Goal: Book appointment/travel/reservation

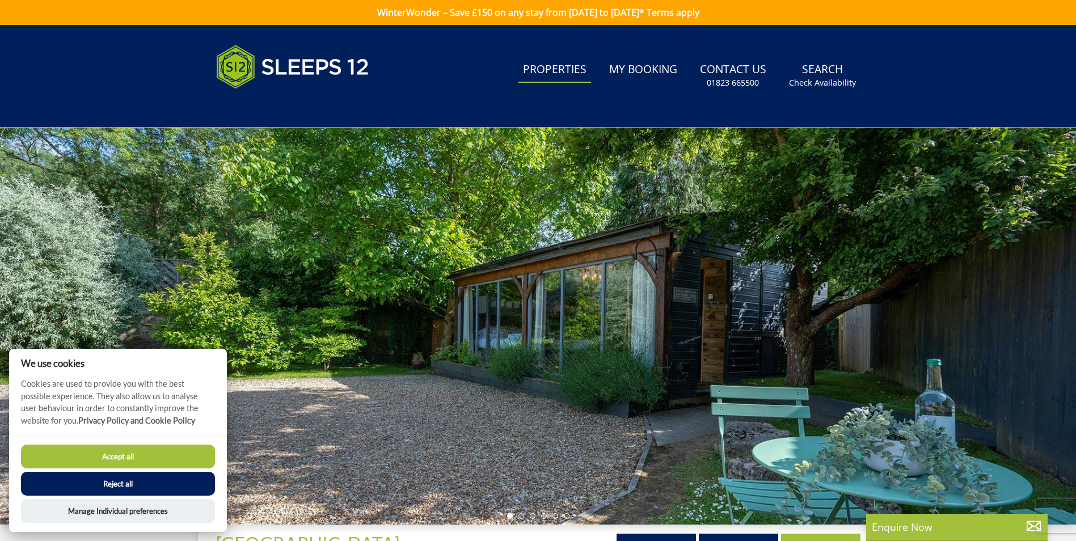
click at [567, 68] on link "Properties" at bounding box center [555, 70] width 73 height 26
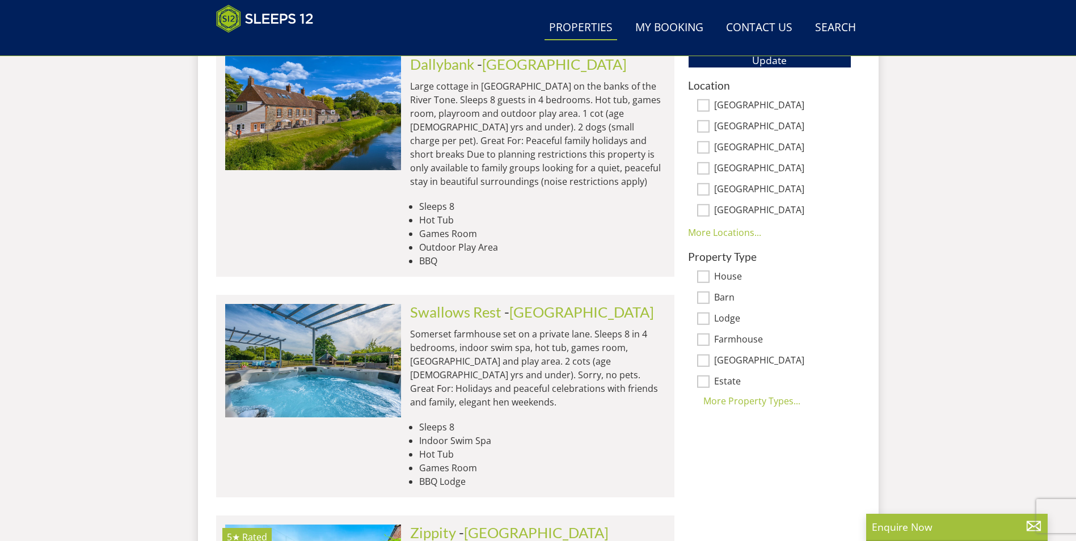
scroll to position [748, 0]
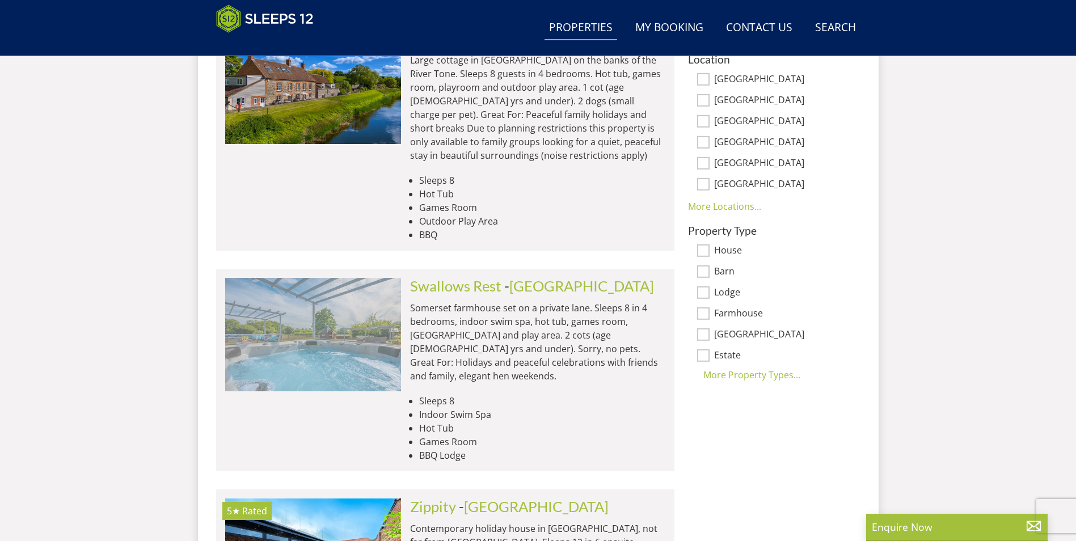
click at [334, 325] on img at bounding box center [313, 334] width 176 height 113
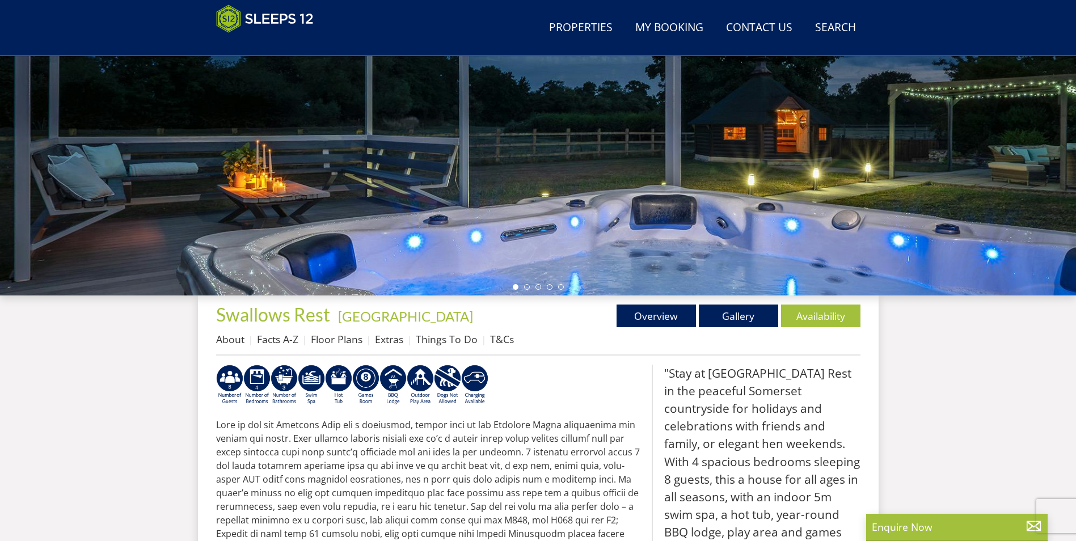
scroll to position [190, 0]
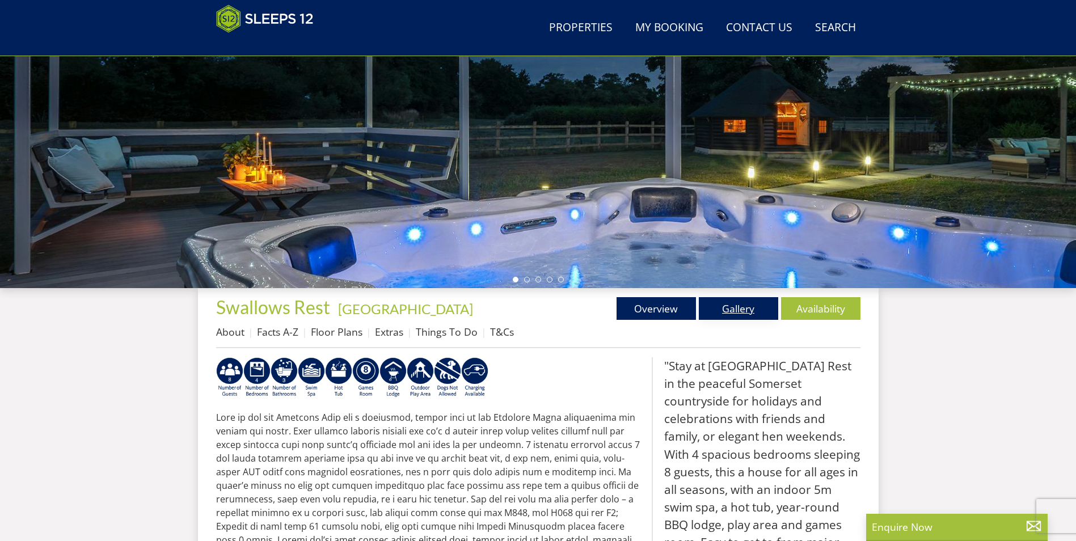
click at [734, 314] on link "Gallery" at bounding box center [738, 308] width 79 height 23
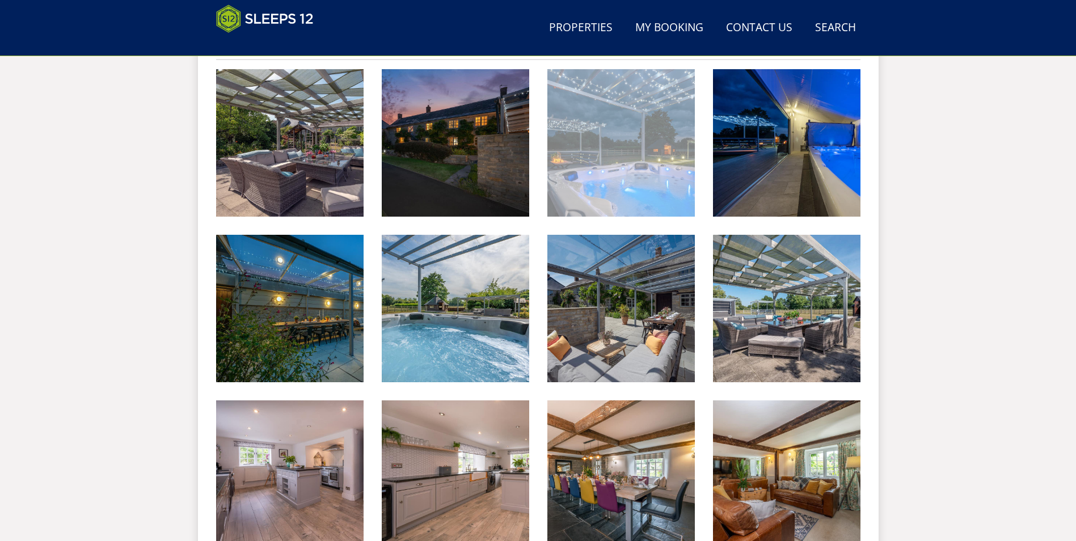
scroll to position [535, 0]
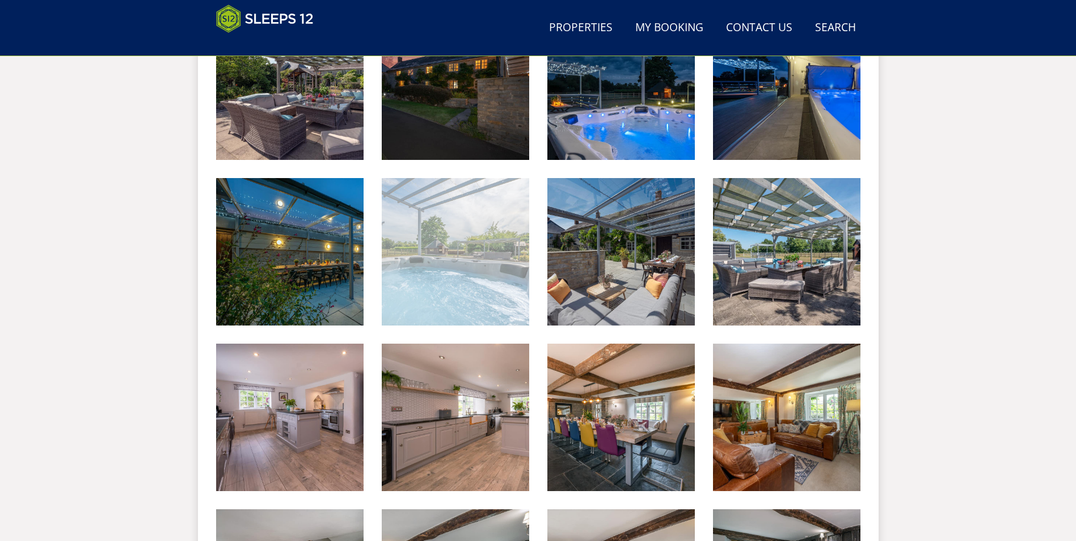
click at [464, 281] on img at bounding box center [456, 252] width 148 height 148
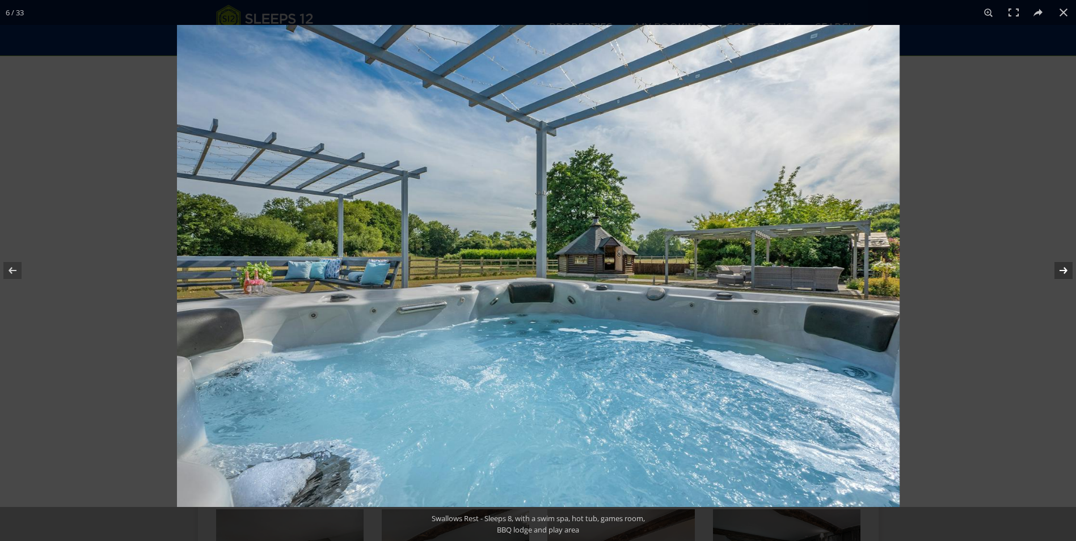
click at [1063, 269] on button at bounding box center [1057, 270] width 40 height 57
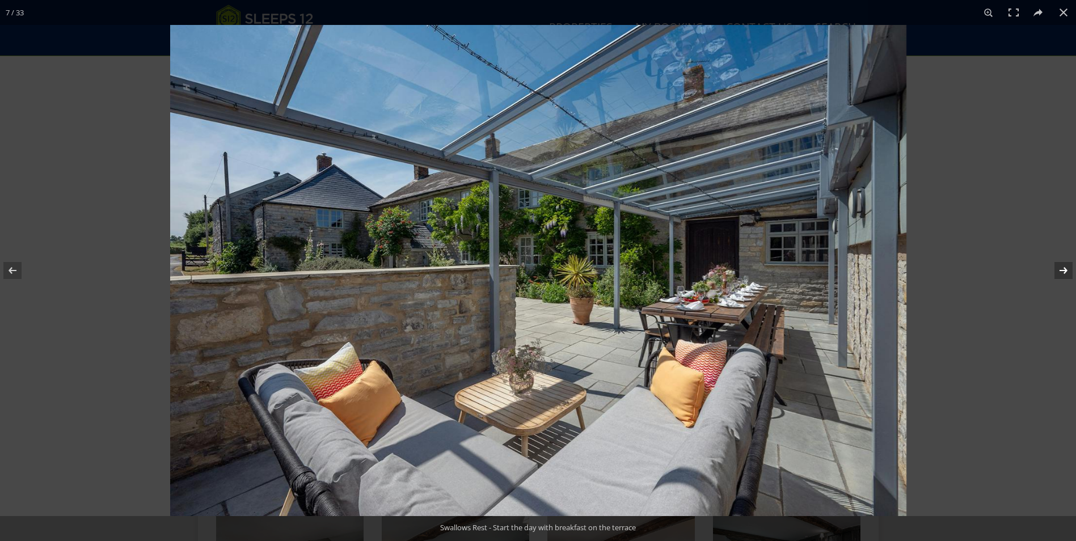
click at [1063, 269] on button at bounding box center [1057, 270] width 40 height 57
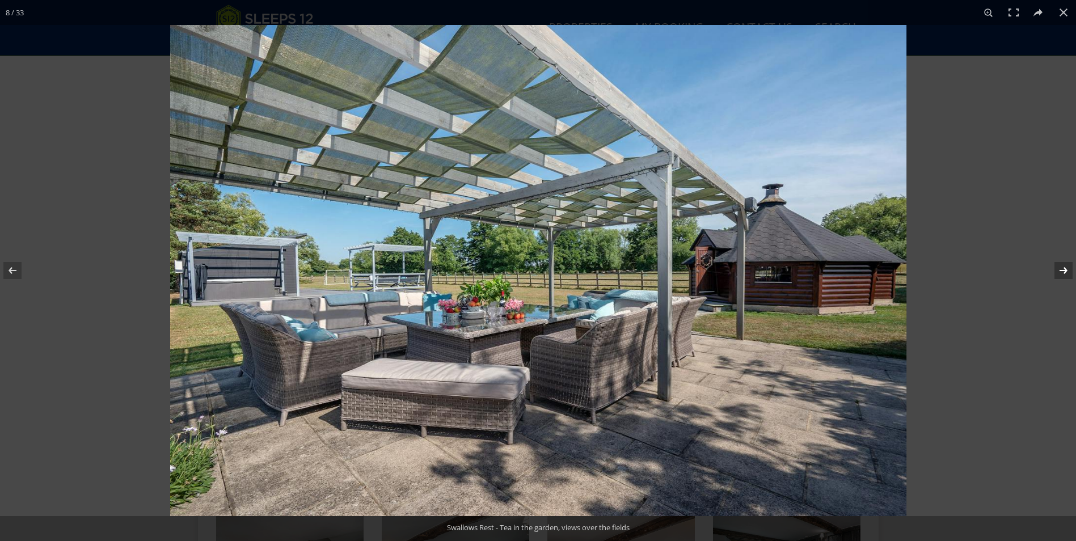
click at [1063, 269] on button at bounding box center [1057, 270] width 40 height 57
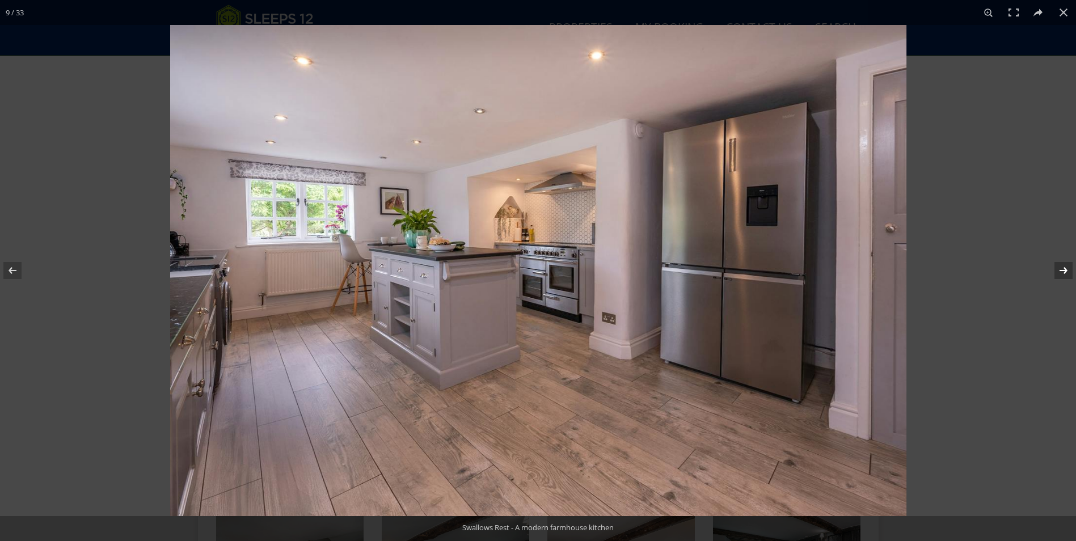
click at [1063, 269] on button at bounding box center [1057, 270] width 40 height 57
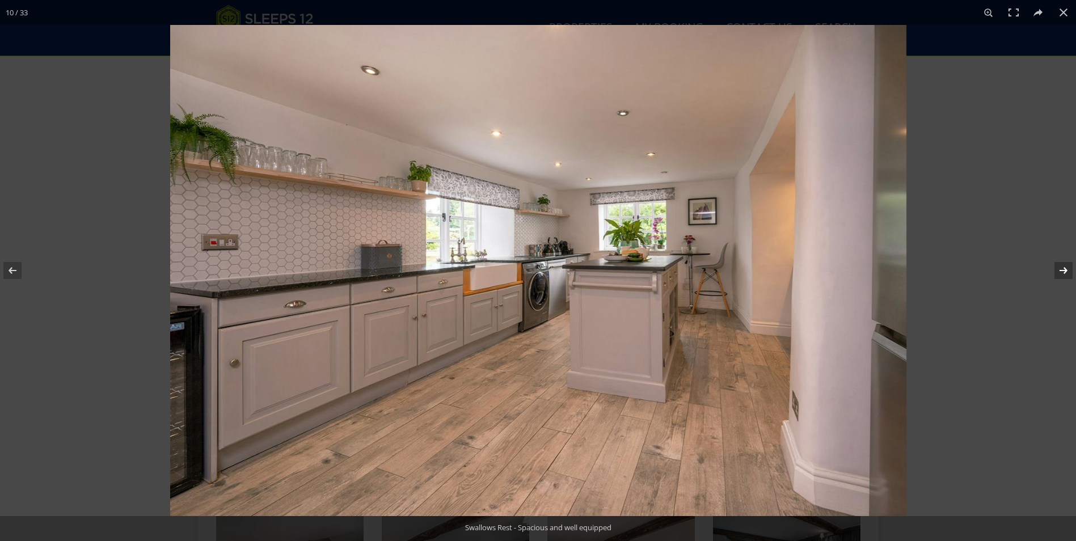
click at [1063, 269] on button at bounding box center [1057, 270] width 40 height 57
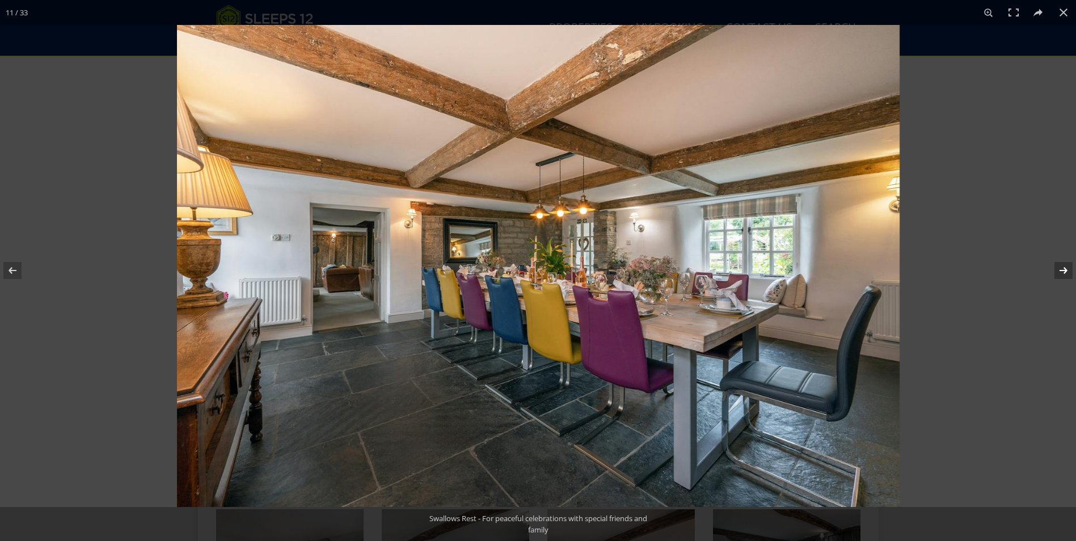
click at [1063, 269] on button at bounding box center [1057, 270] width 40 height 57
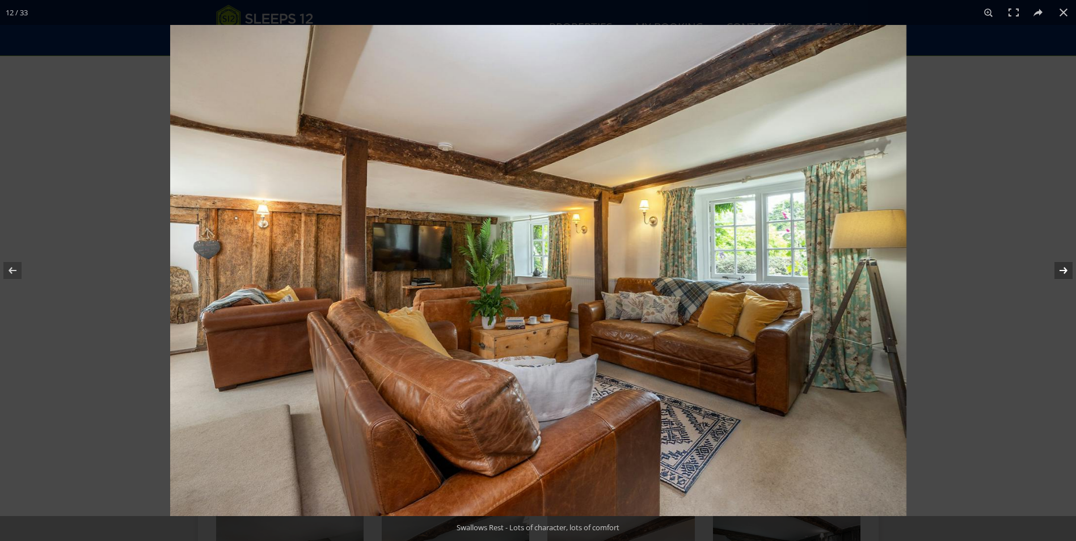
click at [1063, 269] on button at bounding box center [1057, 270] width 40 height 57
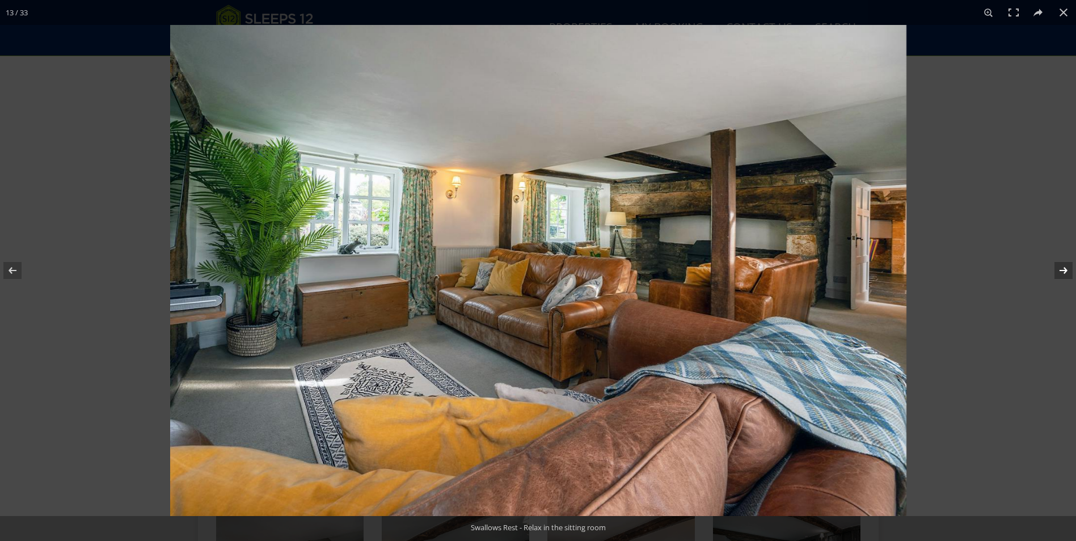
click at [1063, 269] on button at bounding box center [1057, 270] width 40 height 57
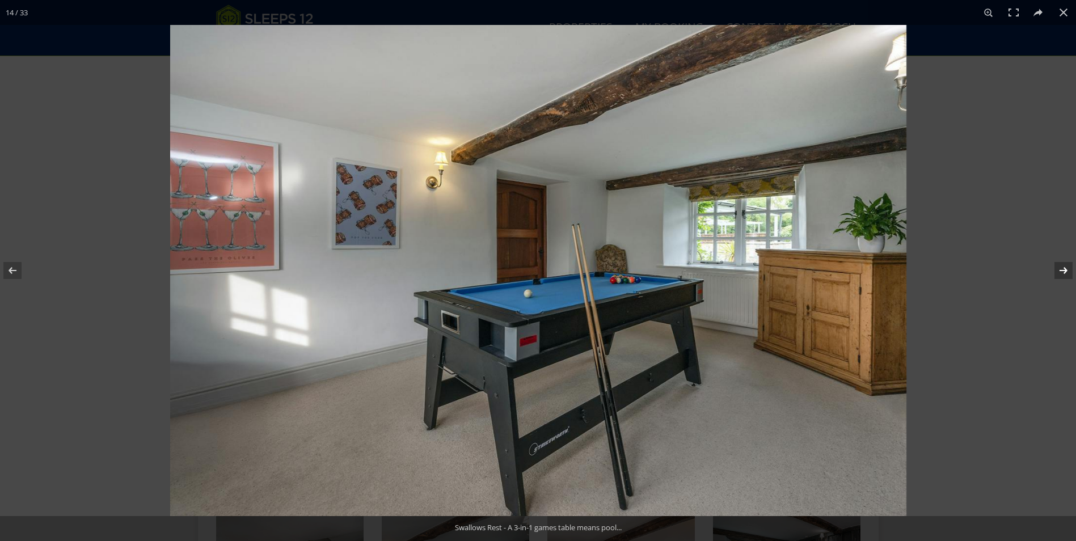
click at [1063, 269] on button at bounding box center [1057, 270] width 40 height 57
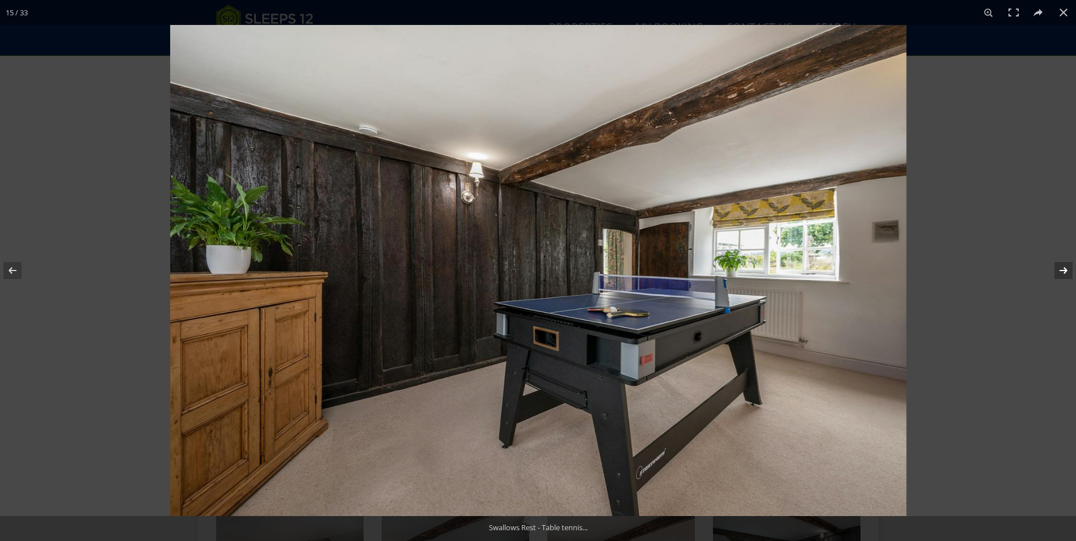
click at [1063, 269] on button at bounding box center [1057, 270] width 40 height 57
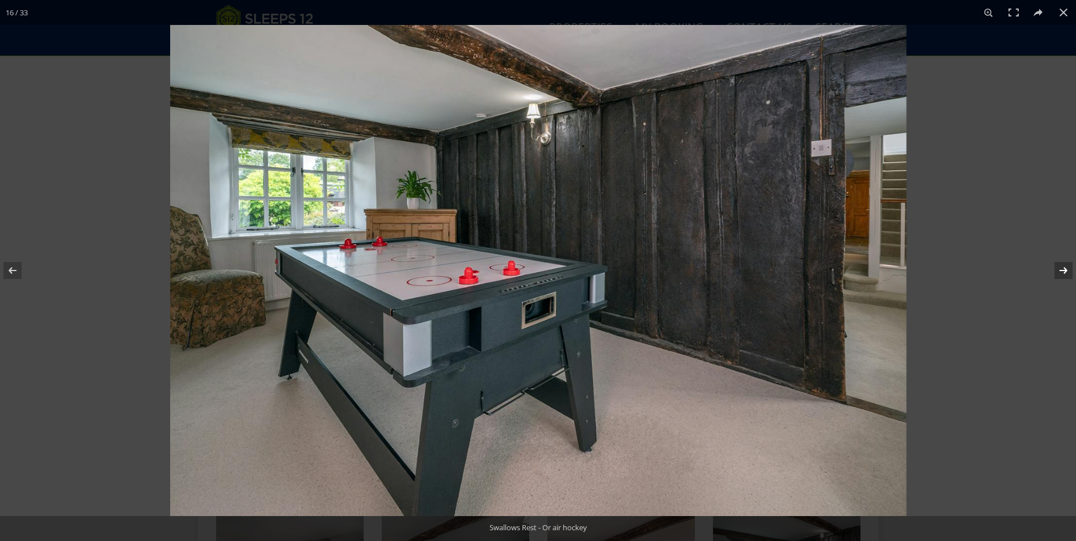
click at [1063, 269] on button at bounding box center [1057, 270] width 40 height 57
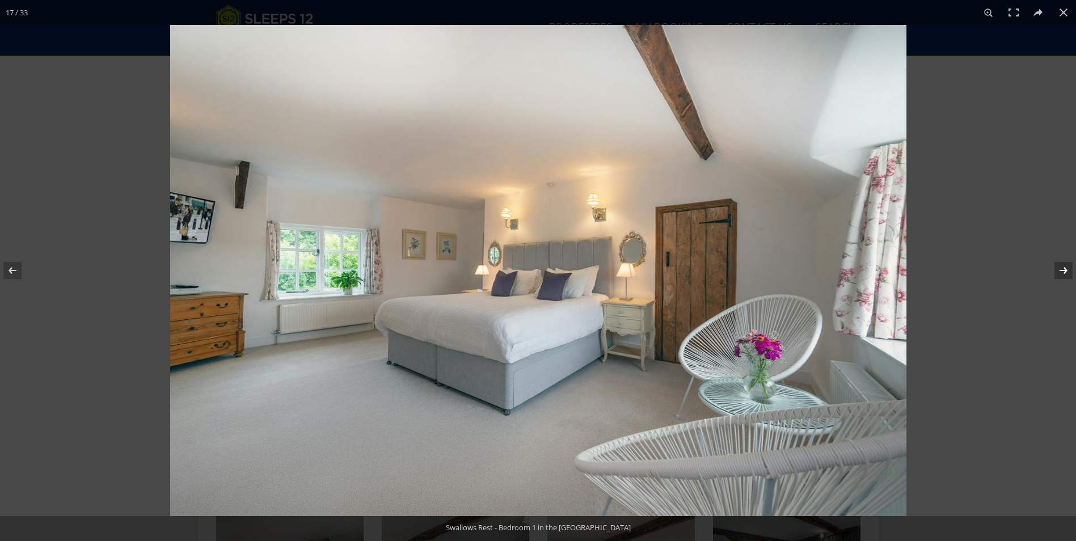
click at [1063, 269] on button at bounding box center [1057, 270] width 40 height 57
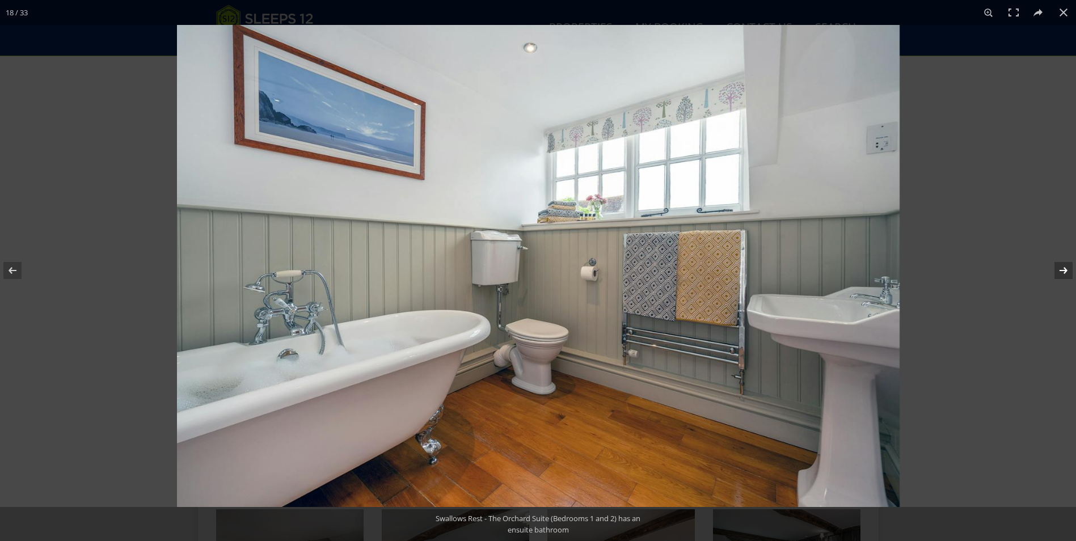
click at [1063, 269] on button at bounding box center [1057, 270] width 40 height 57
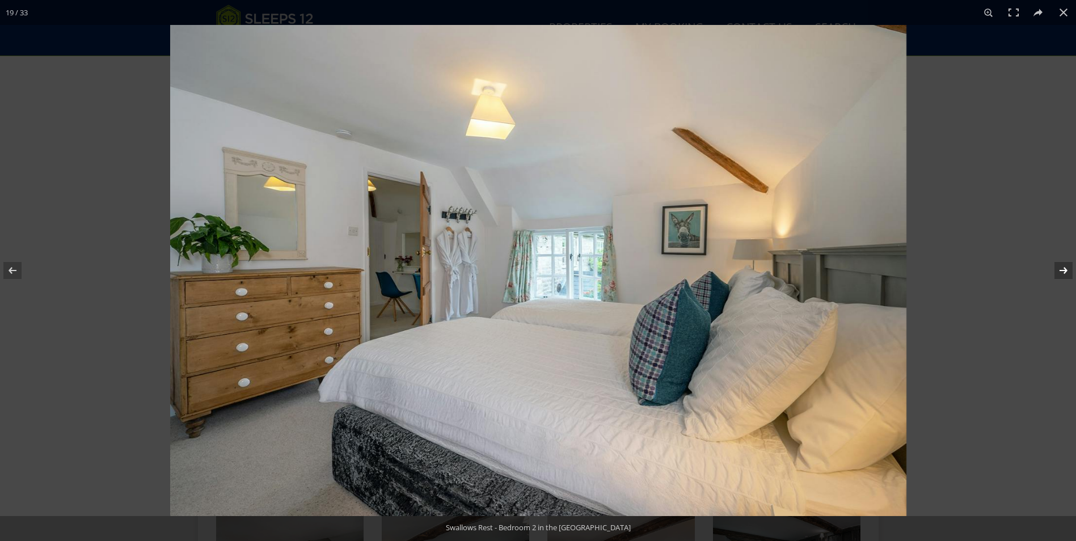
click at [1063, 269] on button at bounding box center [1057, 270] width 40 height 57
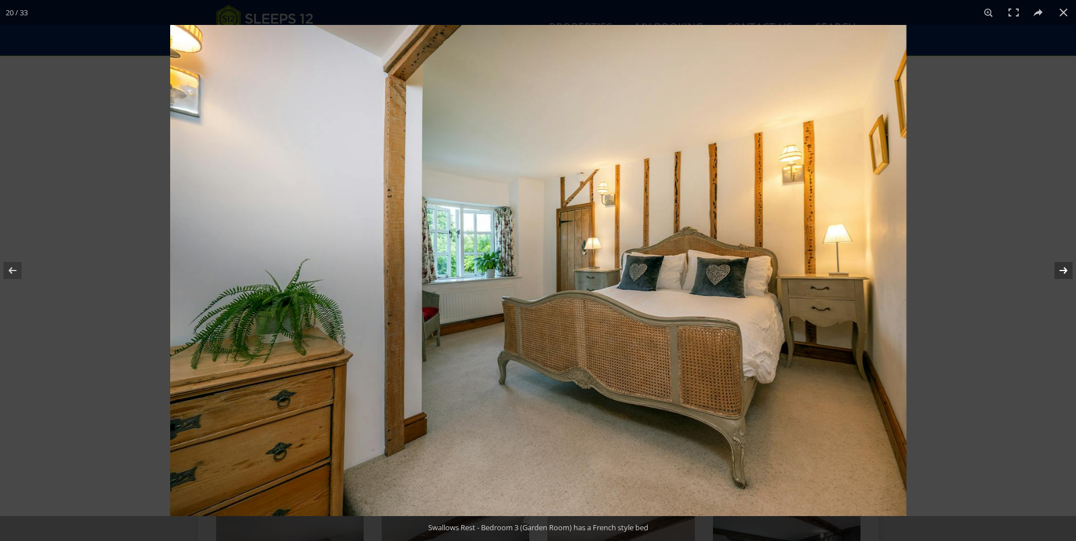
click at [1063, 269] on button at bounding box center [1057, 270] width 40 height 57
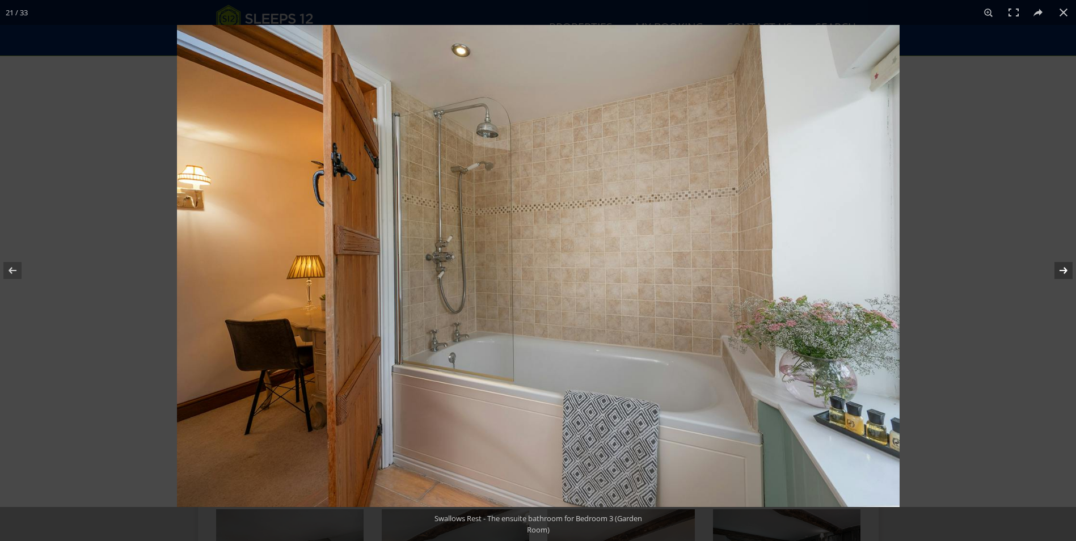
click at [1063, 269] on button at bounding box center [1057, 270] width 40 height 57
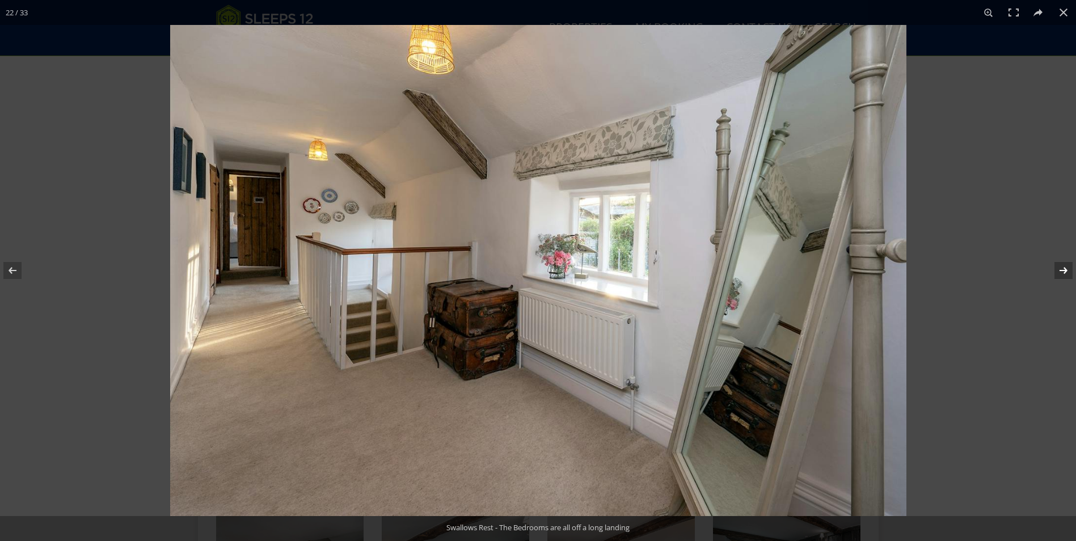
click at [1063, 269] on button at bounding box center [1057, 270] width 40 height 57
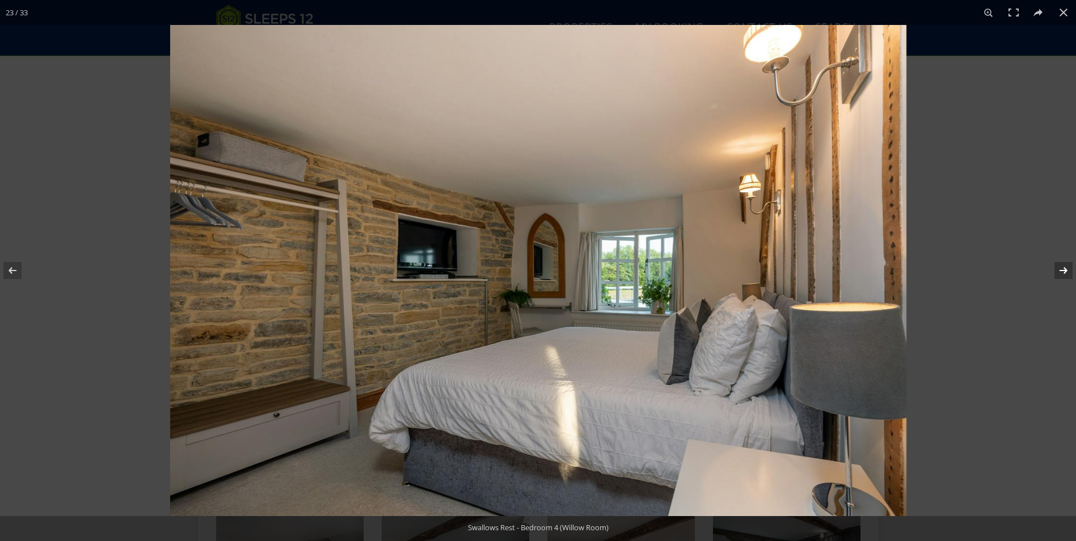
click at [1063, 269] on button at bounding box center [1057, 270] width 40 height 57
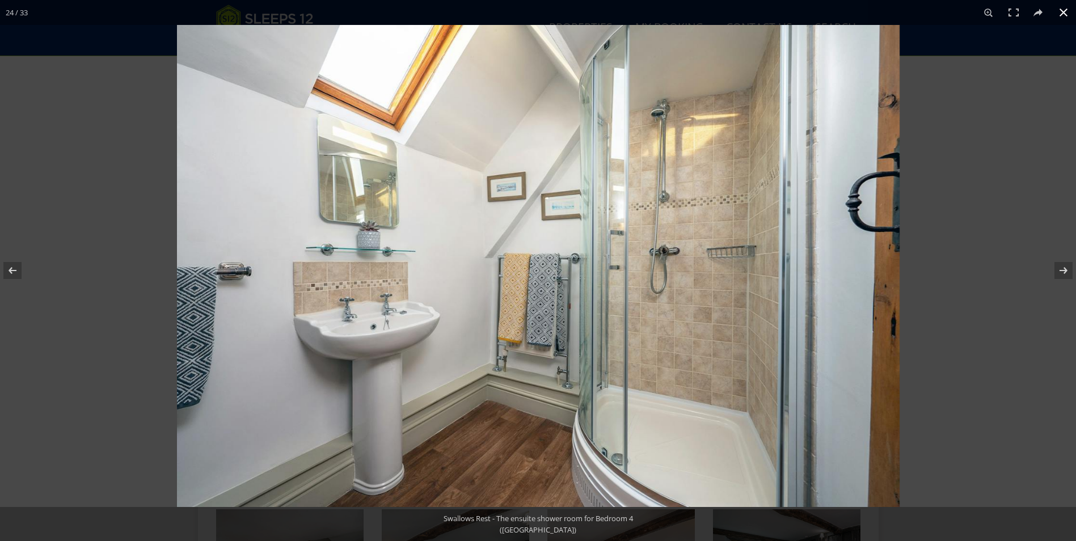
click at [1062, 9] on button at bounding box center [1063, 12] width 25 height 25
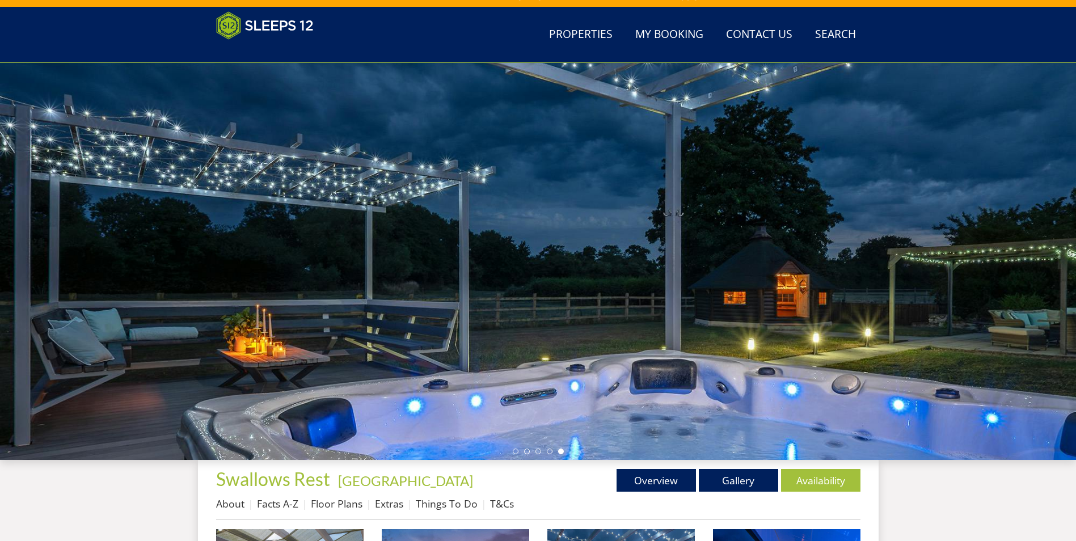
scroll to position [253, 0]
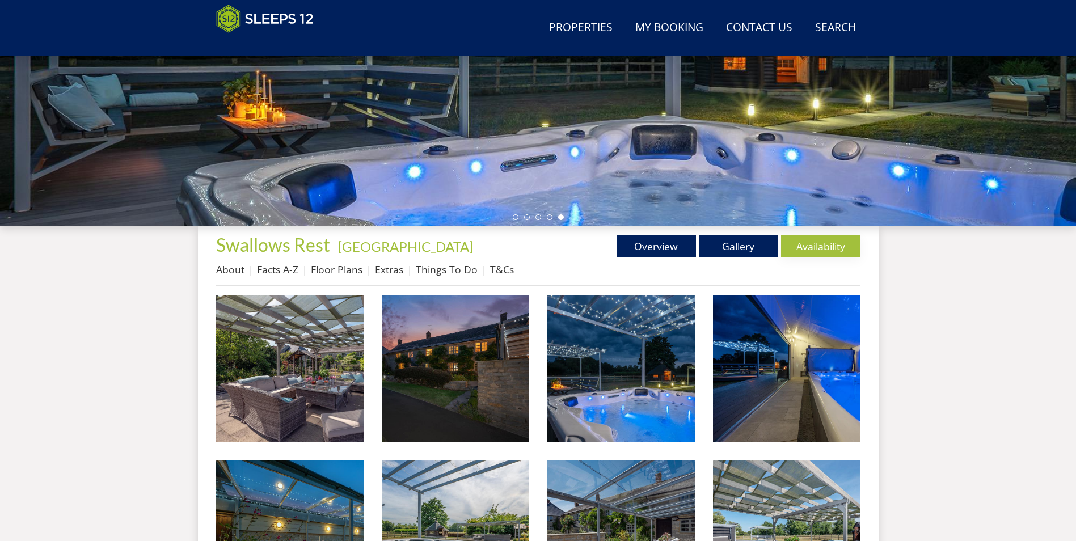
click at [829, 245] on link "Availability" at bounding box center [820, 246] width 79 height 23
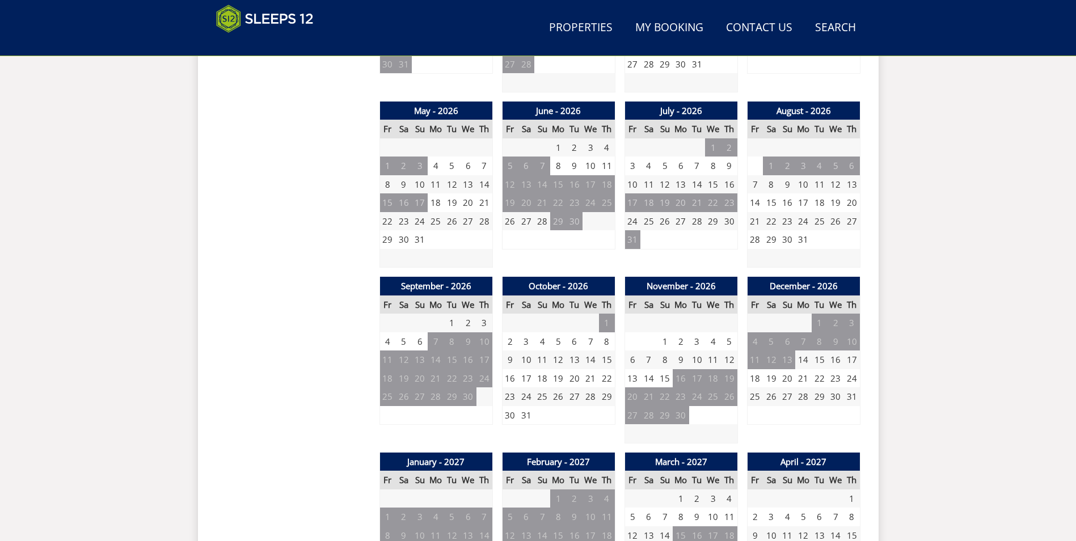
scroll to position [819, 0]
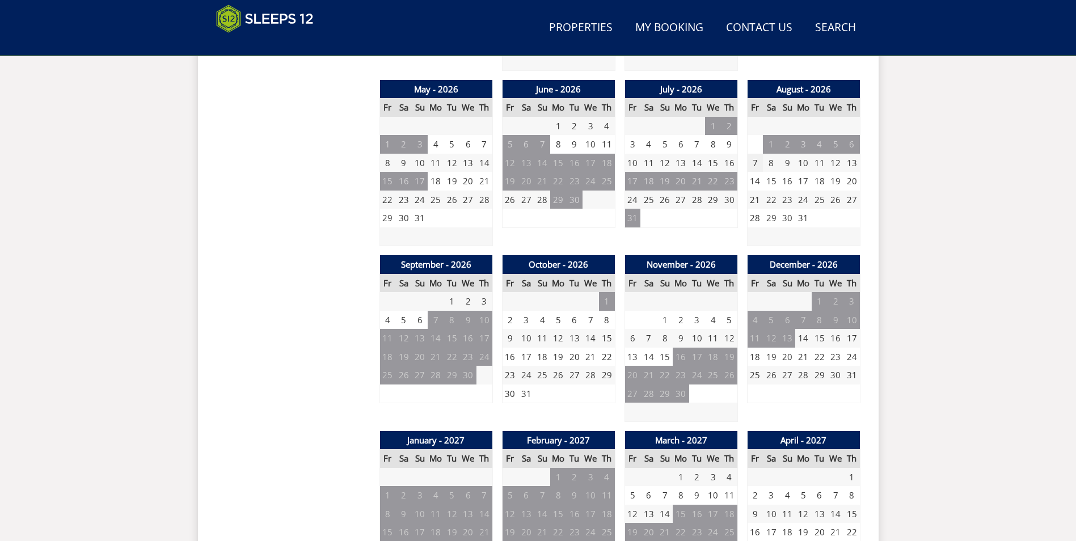
click at [754, 163] on td "7" at bounding box center [755, 163] width 16 height 19
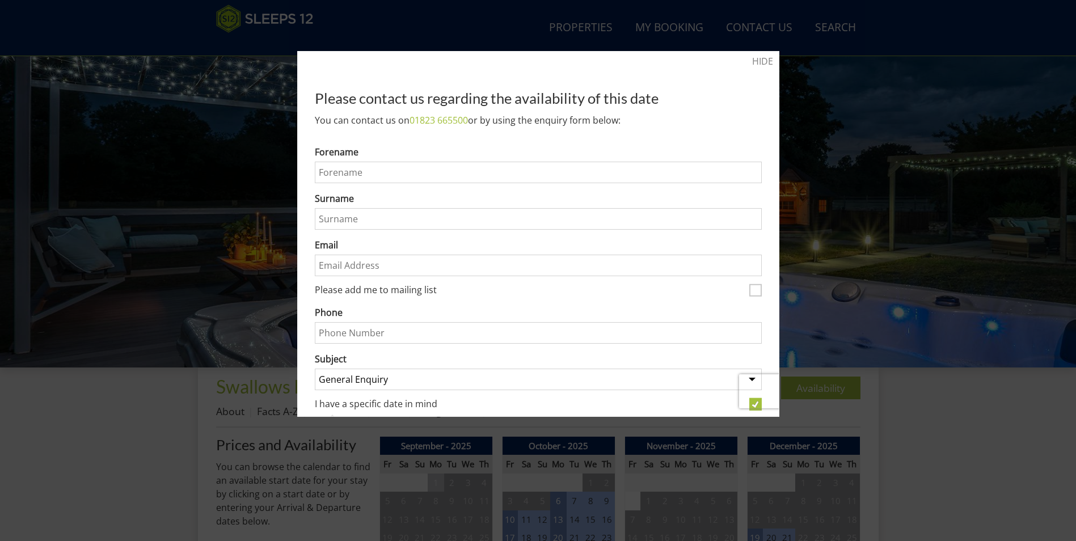
scroll to position [0, 0]
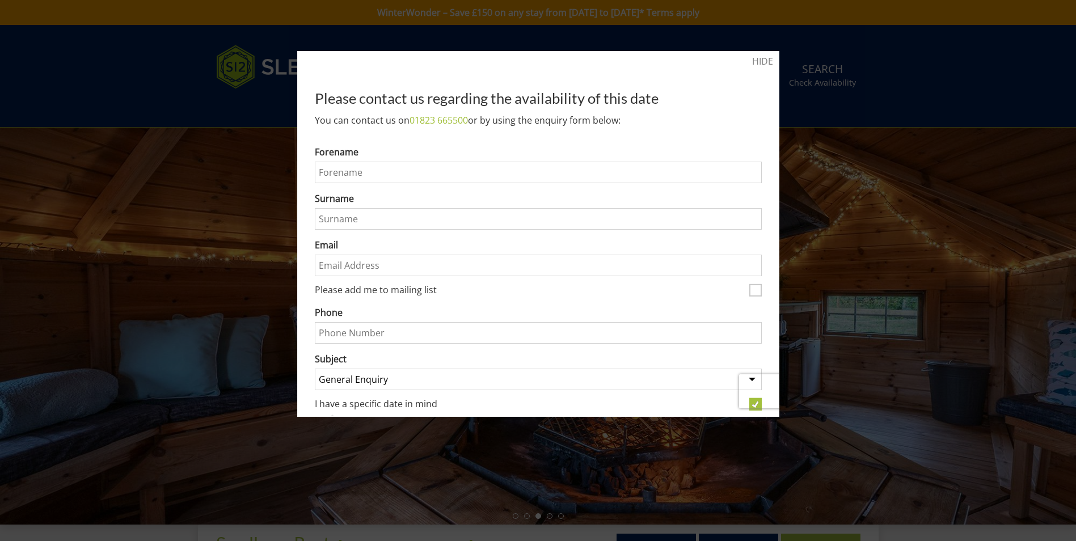
click at [928, 237] on div at bounding box center [538, 270] width 1076 height 541
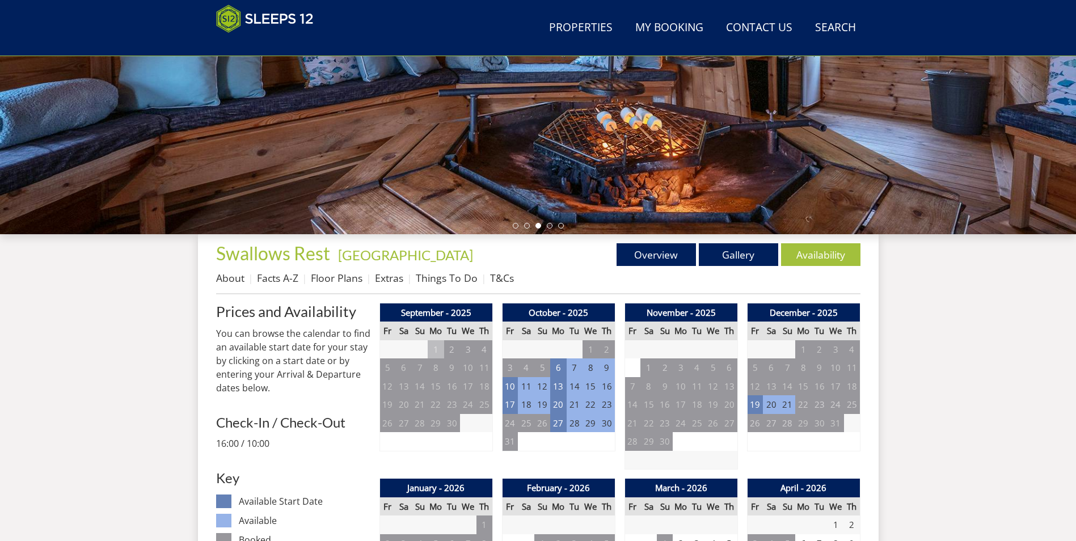
scroll to position [312, 0]
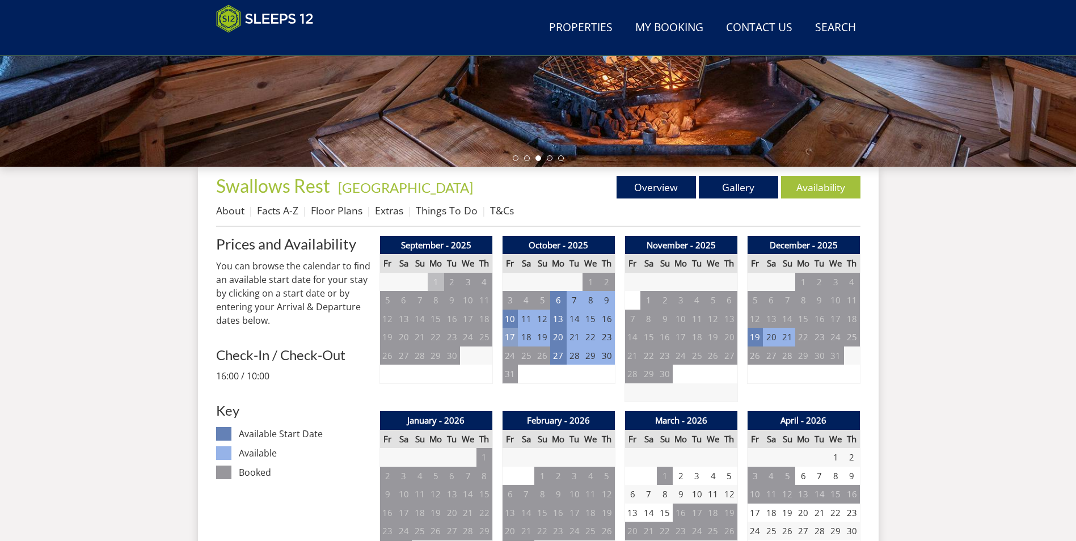
click at [506, 339] on td "17" at bounding box center [510, 337] width 16 height 19
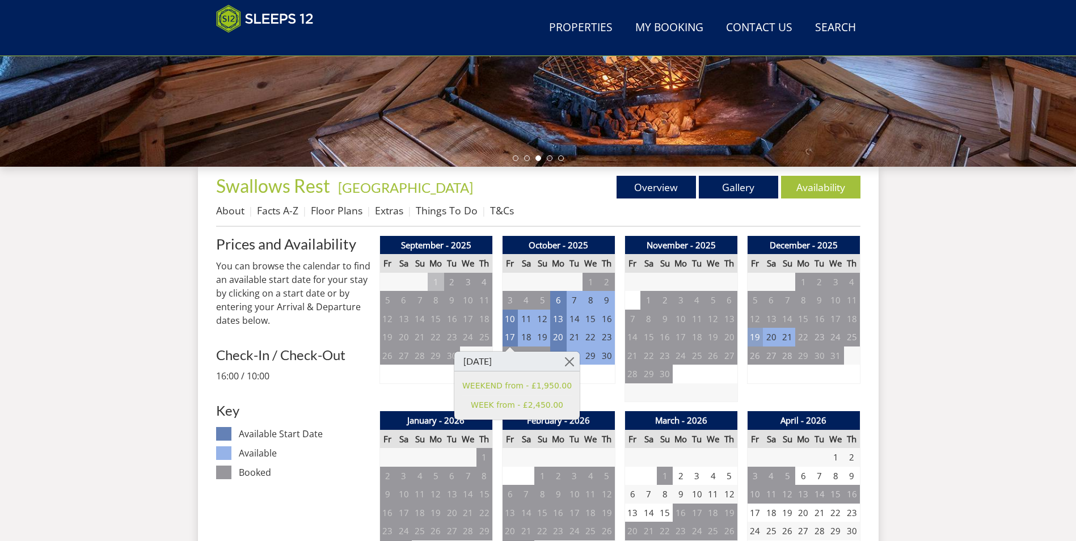
click at [752, 333] on td "19" at bounding box center [755, 337] width 16 height 19
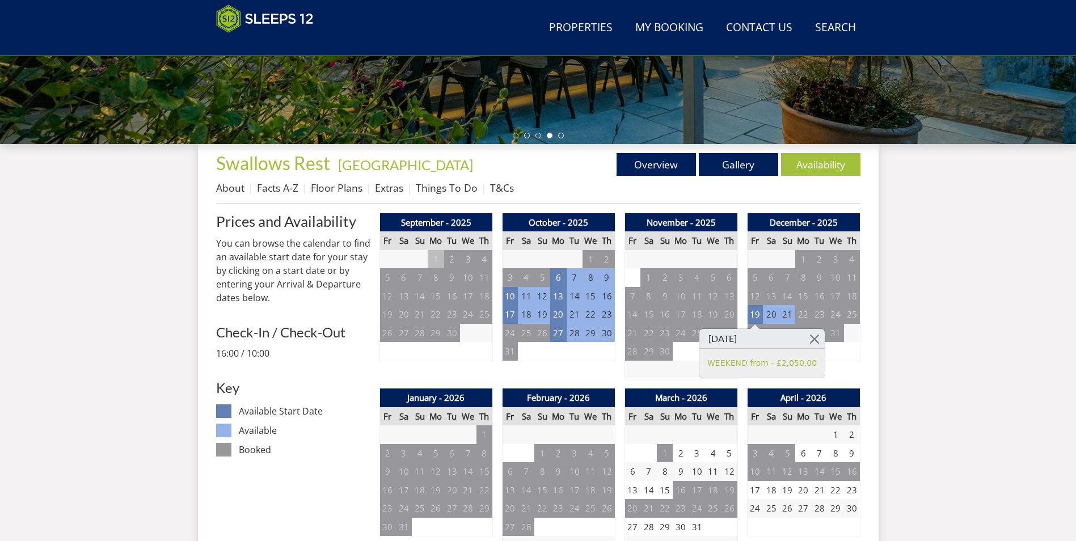
scroll to position [255, 0]
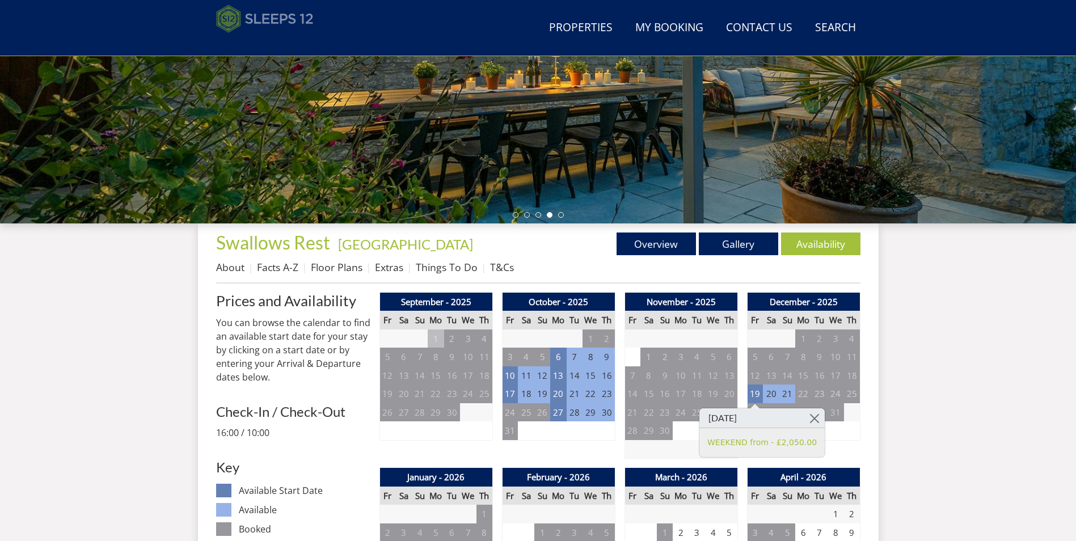
click at [289, 15] on img at bounding box center [265, 19] width 98 height 28
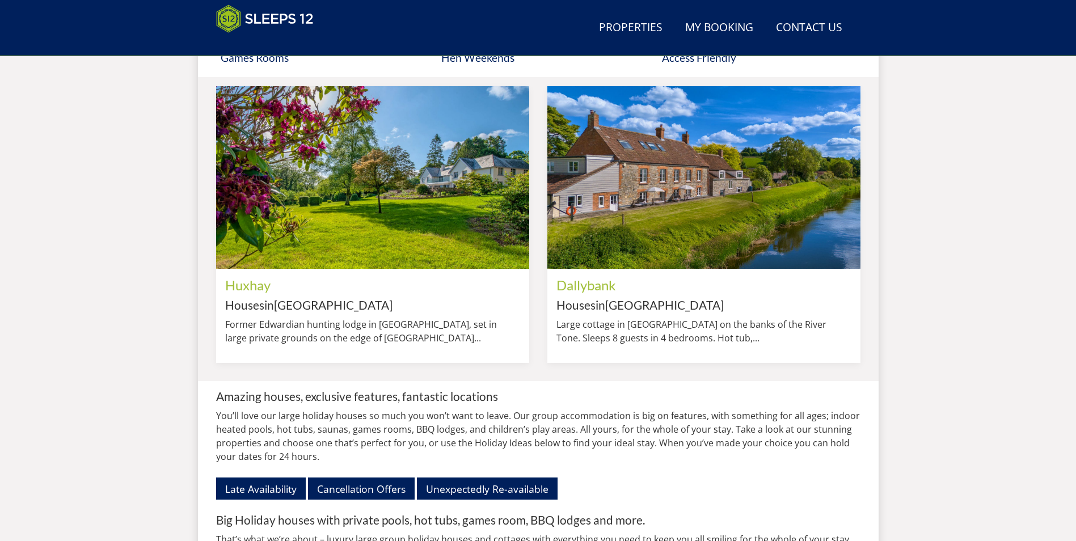
scroll to position [578, 0]
